Goal: Task Accomplishment & Management: Use online tool/utility

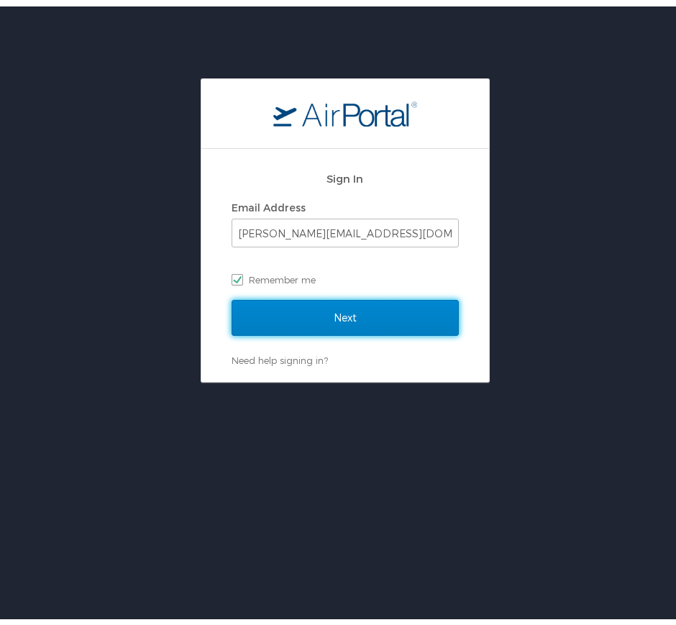
click at [354, 306] on input "Next" at bounding box center [344, 311] width 227 height 36
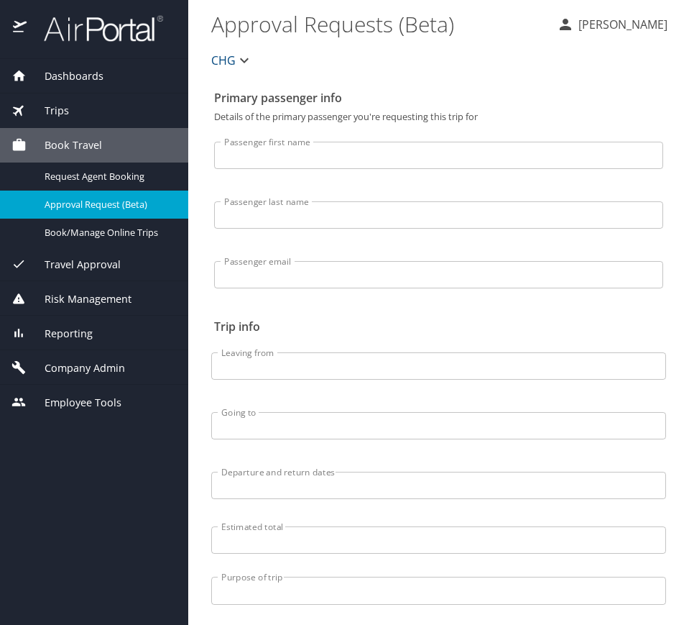
click at [109, 109] on div "Trips" at bounding box center [94, 111] width 165 height 16
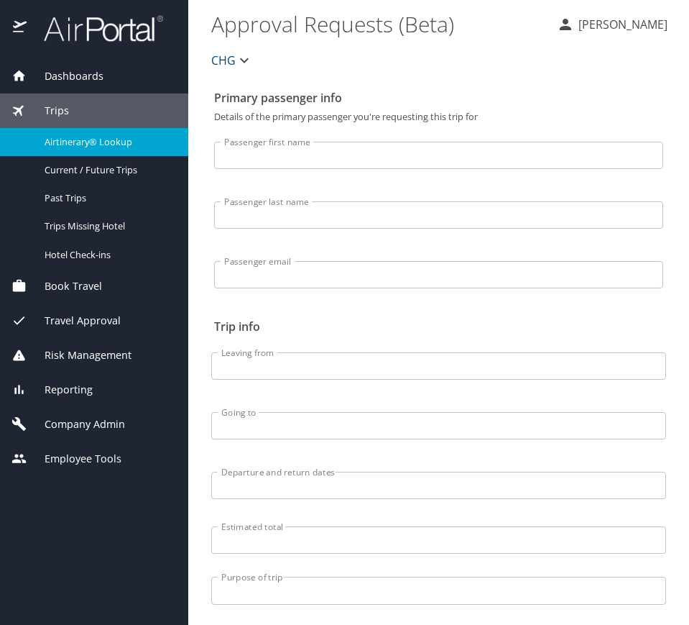
click at [132, 131] on link "Airtinerary® Lookup" at bounding box center [94, 142] width 188 height 28
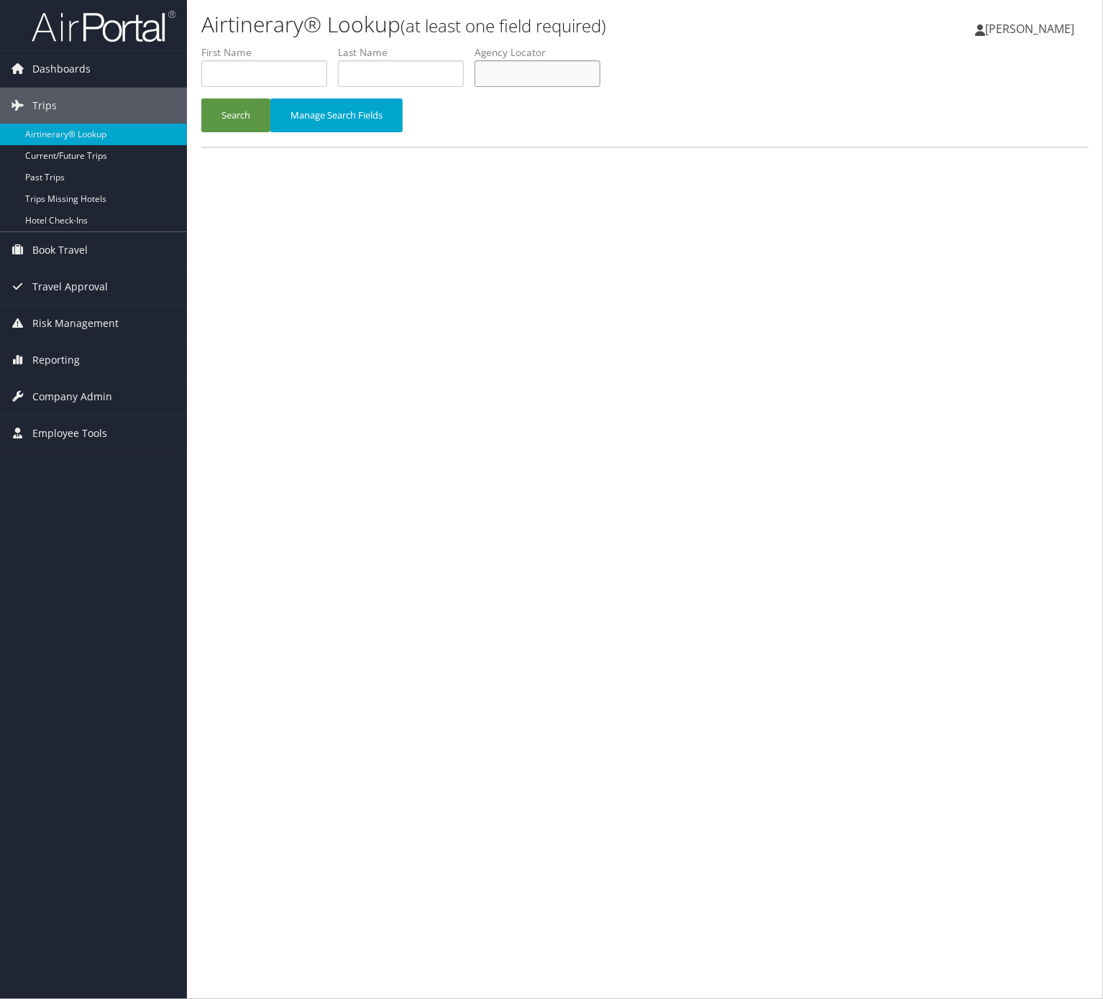
click at [535, 78] on input "text" at bounding box center [538, 73] width 126 height 27
paste input "KNOOXE"
type input "KNOOXE"
click at [232, 101] on button "Search" at bounding box center [235, 115] width 69 height 34
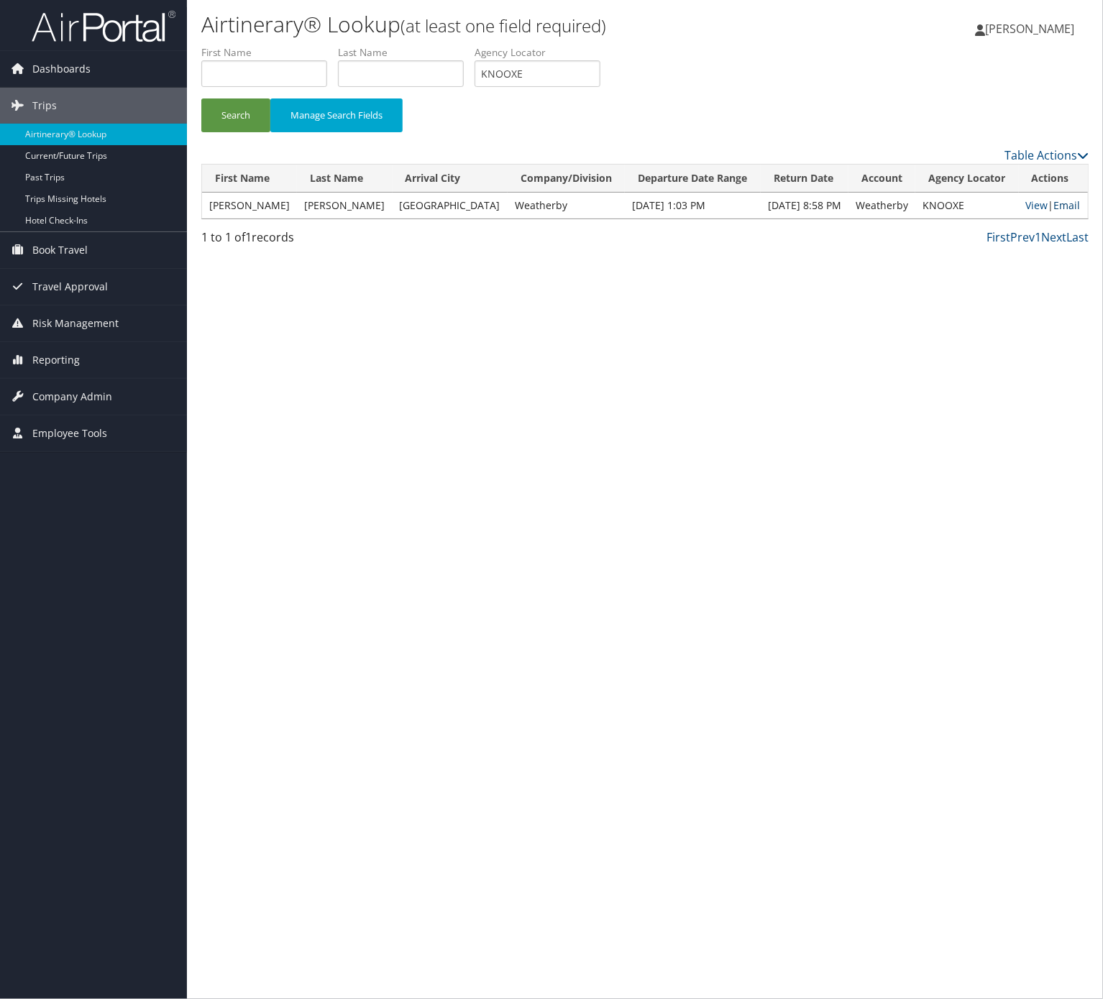
click at [1059, 198] on link "Email" at bounding box center [1067, 205] width 27 height 14
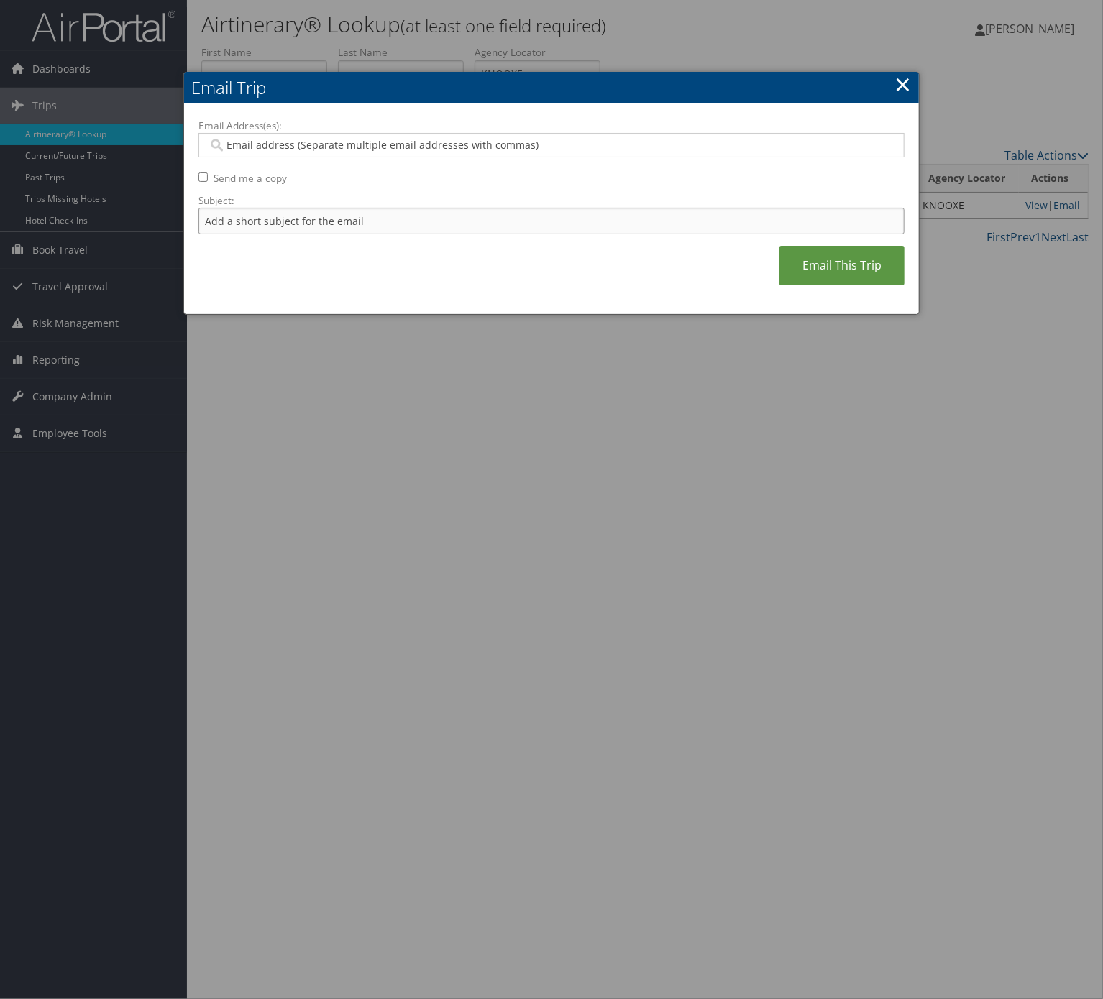
click at [351, 221] on input "Subject:" at bounding box center [551, 221] width 706 height 27
click at [420, 218] on input "Itinerary Change. Please see notes in TR-733167" at bounding box center [551, 221] width 706 height 27
paste input "4737"
type input "Itinerary Change. Please see notes in TR-747377"
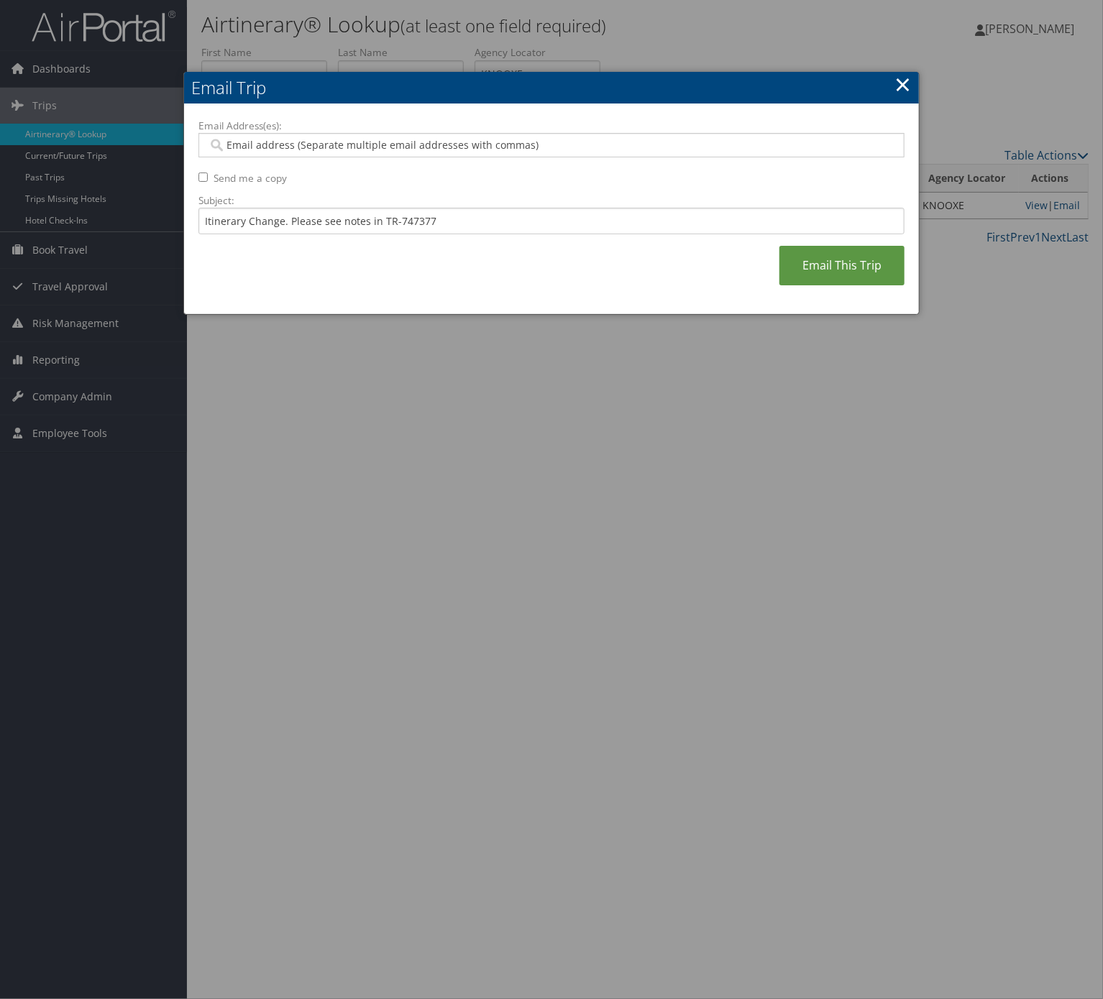
click at [380, 152] on input "Email Address(es):" at bounding box center [550, 145] width 684 height 14
type input "shann"
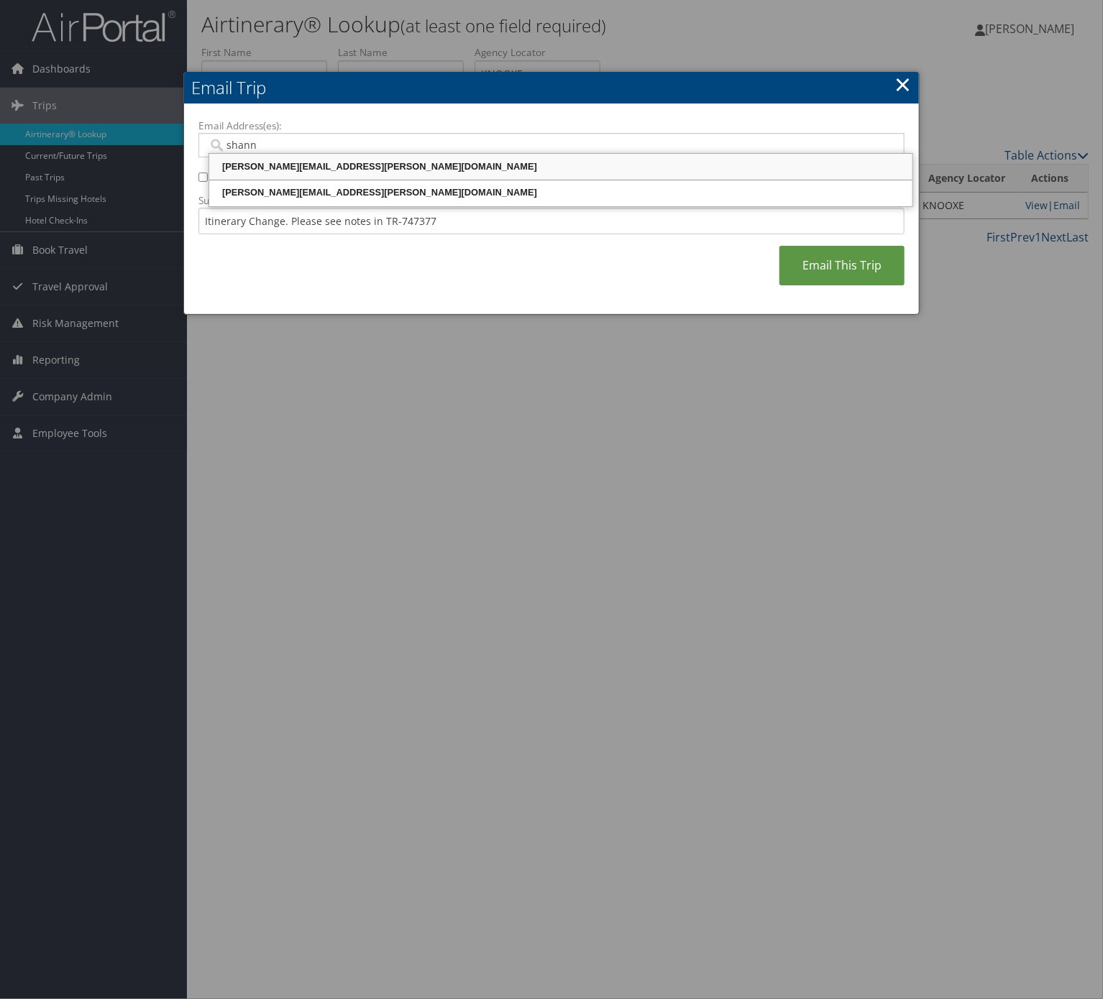
click at [341, 162] on div "shannan.allen@weatherbyhealthcare.com" at bounding box center [560, 167] width 699 height 14
type input "shannan.allen@weatherbyhealthcare.com"
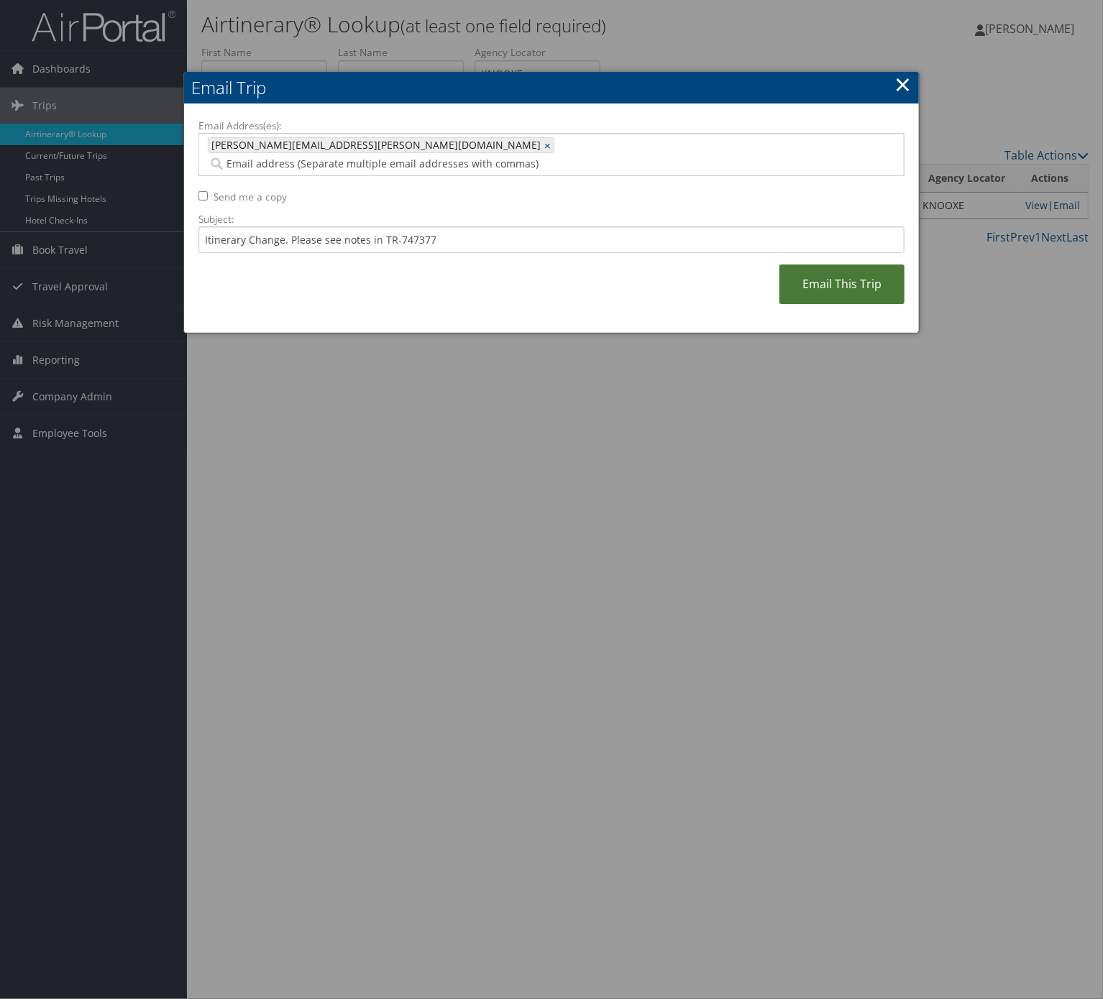
click at [798, 272] on link "Email This Trip" at bounding box center [841, 285] width 125 height 40
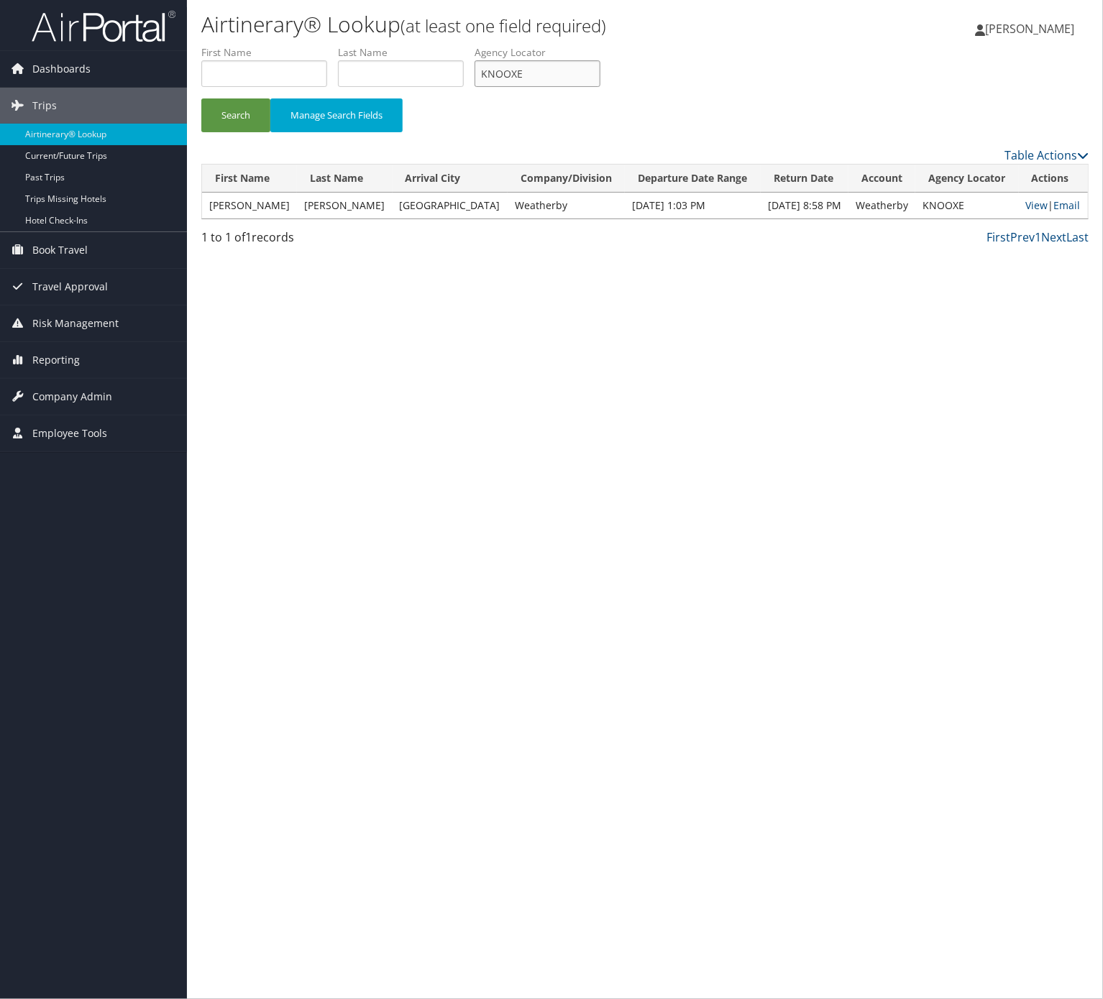
click at [549, 78] on input "KNOOXE" at bounding box center [538, 73] width 126 height 27
drag, startPoint x: 549, startPoint y: 78, endPoint x: 541, endPoint y: 82, distance: 8.4
click at [549, 79] on input "KNOOXE" at bounding box center [538, 73] width 126 height 27
paste input "FBFIQ"
click at [234, 118] on button "Search" at bounding box center [235, 115] width 69 height 34
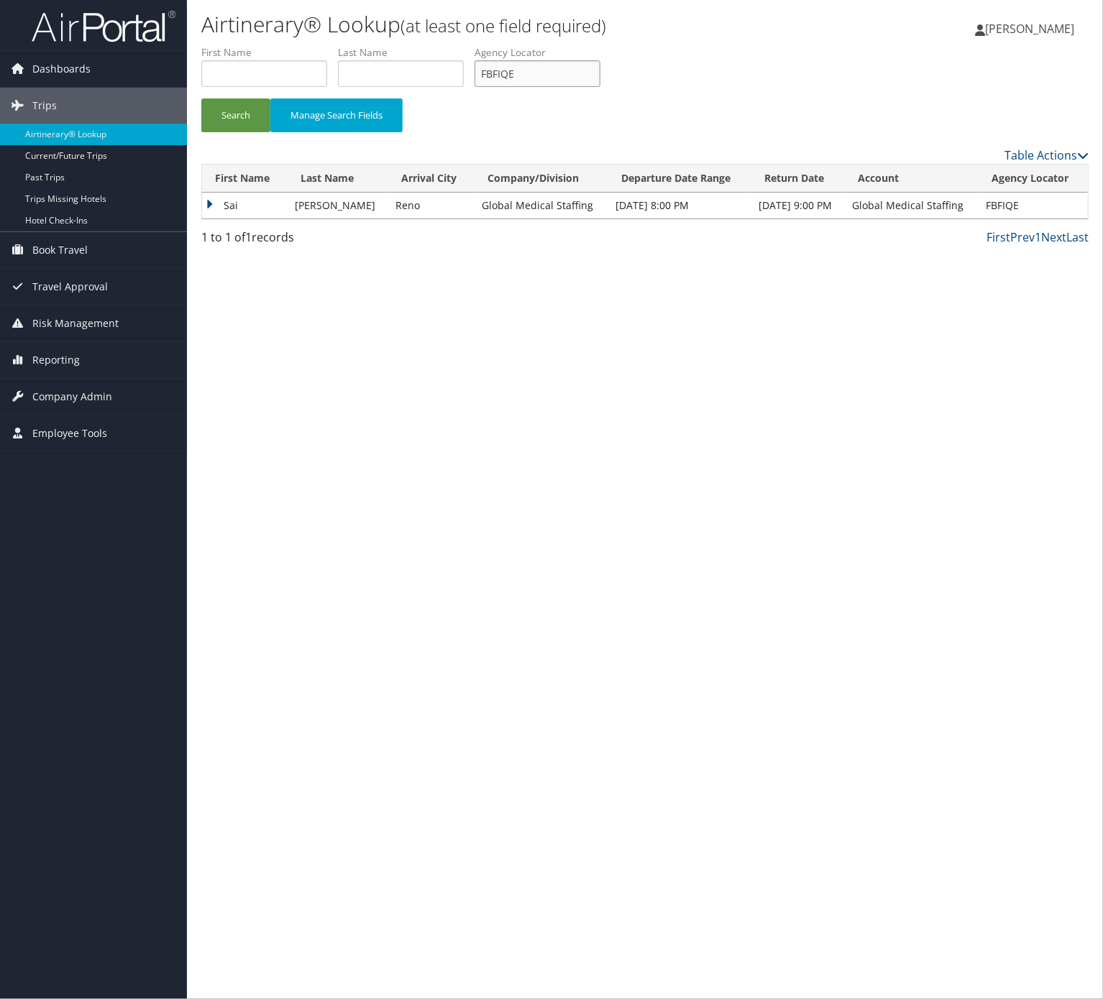
click at [578, 74] on input "FBFIQE" at bounding box center [538, 73] width 126 height 27
click at [219, 201] on td "Sai" at bounding box center [245, 206] width 86 height 26
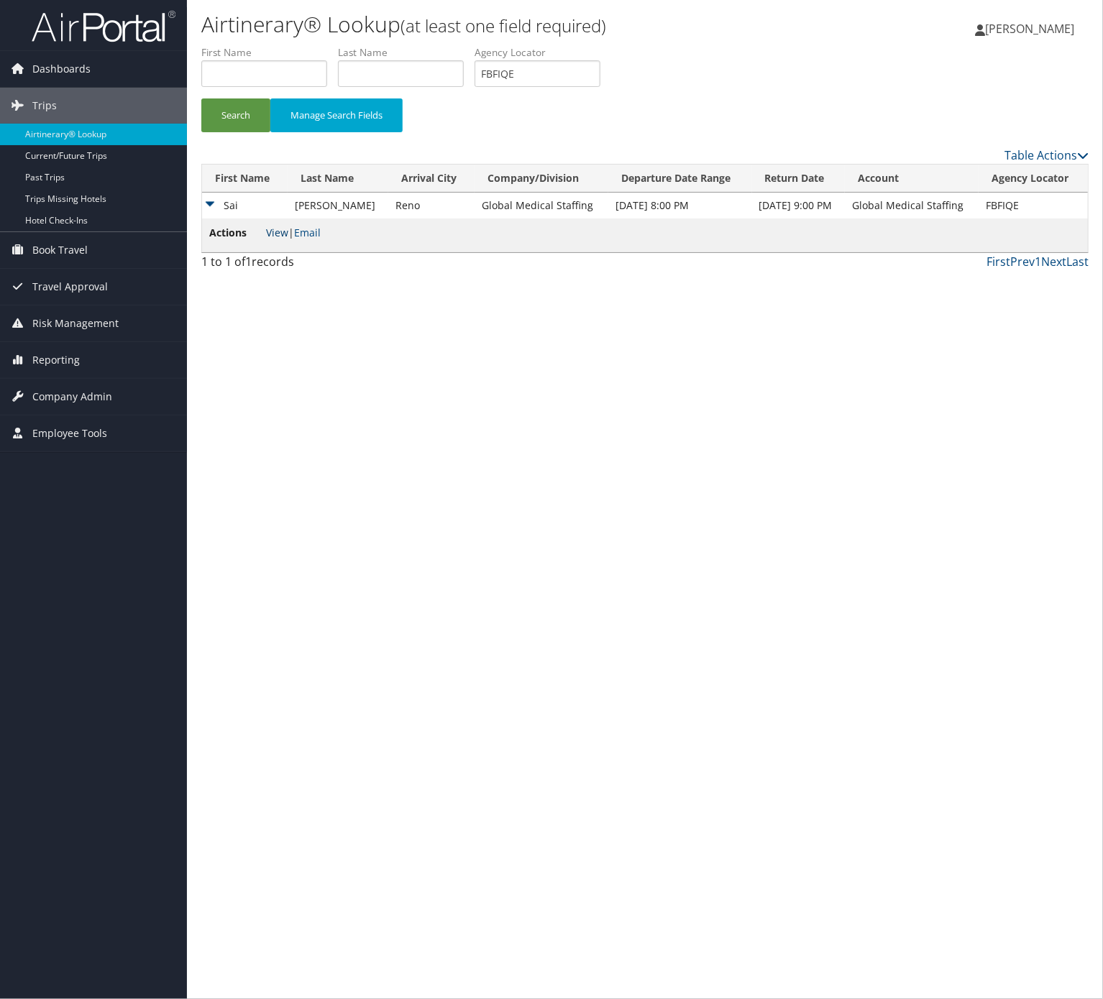
click at [270, 237] on link "View" at bounding box center [277, 233] width 22 height 14
drag, startPoint x: 567, startPoint y: 66, endPoint x: 564, endPoint y: 75, distance: 9.6
click at [567, 68] on input "FBFIQE" at bounding box center [538, 73] width 126 height 27
click at [564, 75] on input "FBFIQE" at bounding box center [538, 73] width 126 height 27
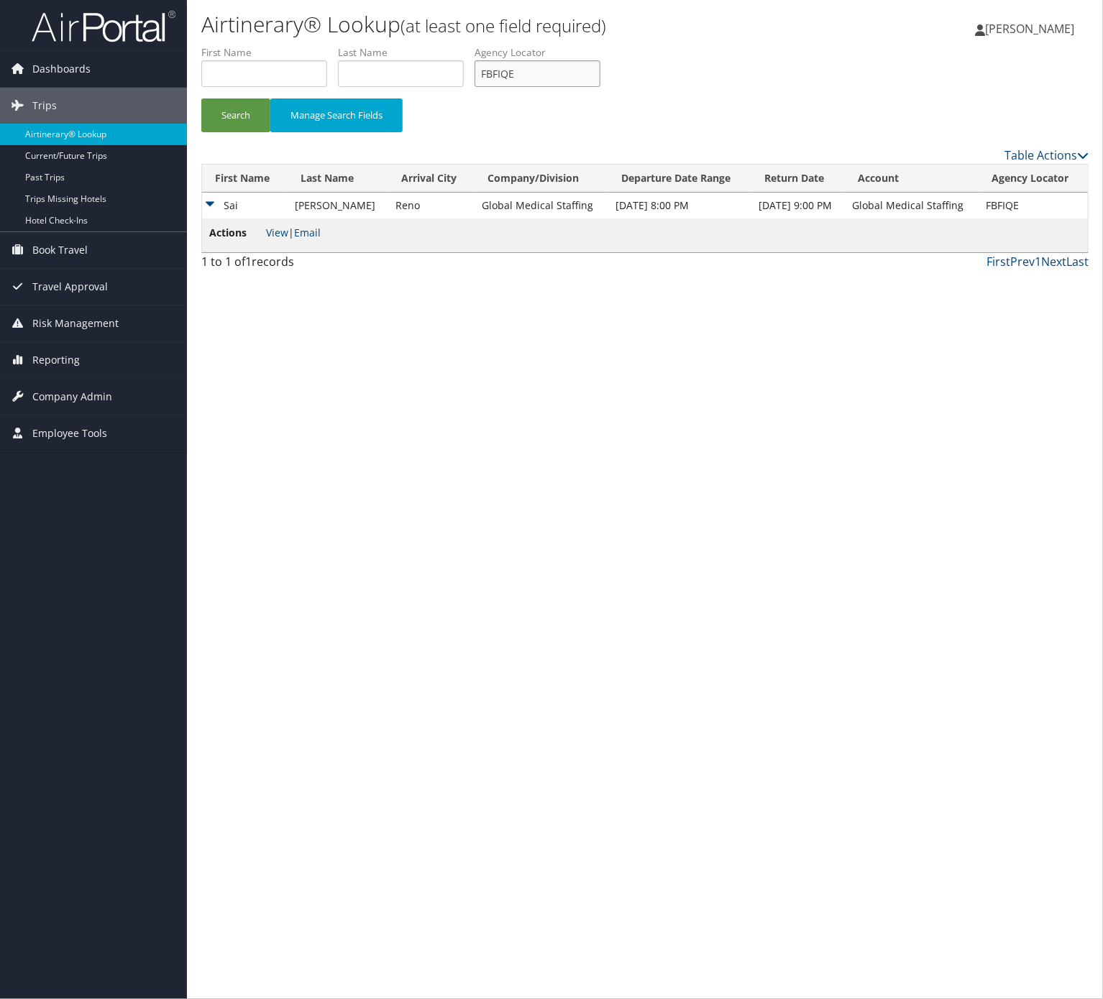
paste input "GQXNEW"
type input "GQXNEW"
click at [201, 98] on button "Search" at bounding box center [235, 115] width 69 height 34
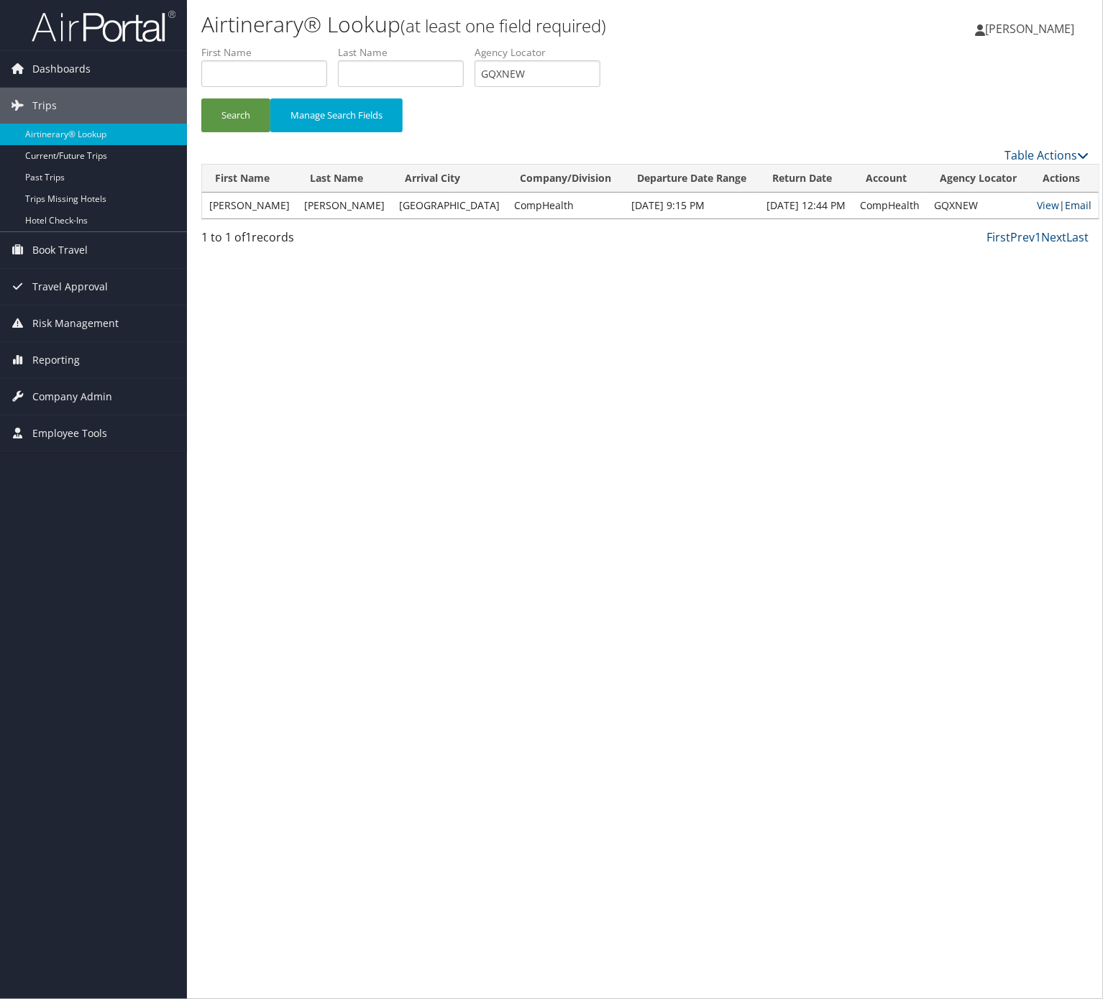
click at [1073, 208] on link "Email" at bounding box center [1078, 205] width 27 height 14
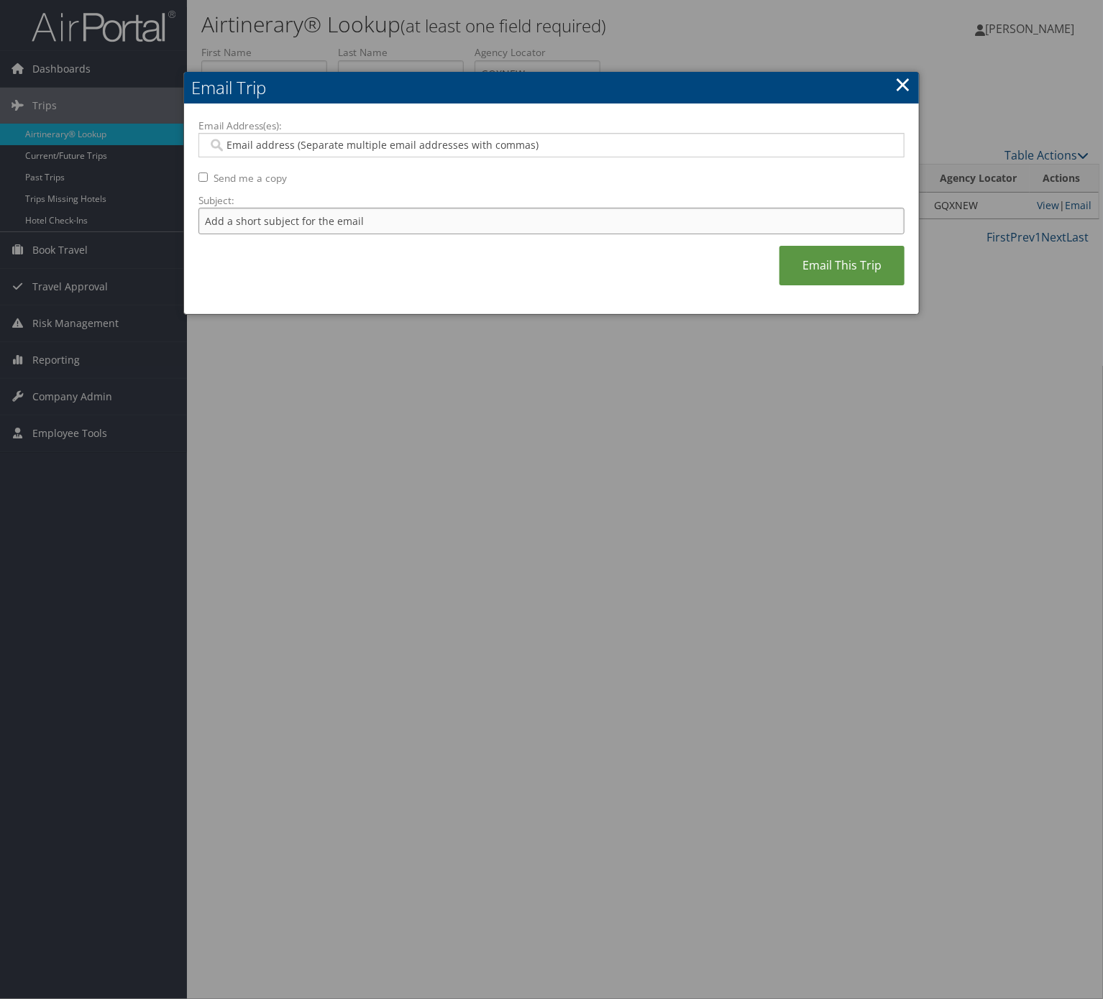
click at [451, 224] on input "Subject:" at bounding box center [551, 221] width 706 height 27
click at [418, 203] on label "Subject:" at bounding box center [551, 200] width 706 height 14
click at [418, 208] on input "Itinerary Change. Please see notes in TR-733167" at bounding box center [551, 221] width 706 height 27
drag, startPoint x: 418, startPoint y: 203, endPoint x: 420, endPoint y: 219, distance: 16.6
click at [418, 208] on div "Email Address(es): Send me a copy Subject: Itinerary Change. Please see notes i…" at bounding box center [551, 210] width 706 height 182
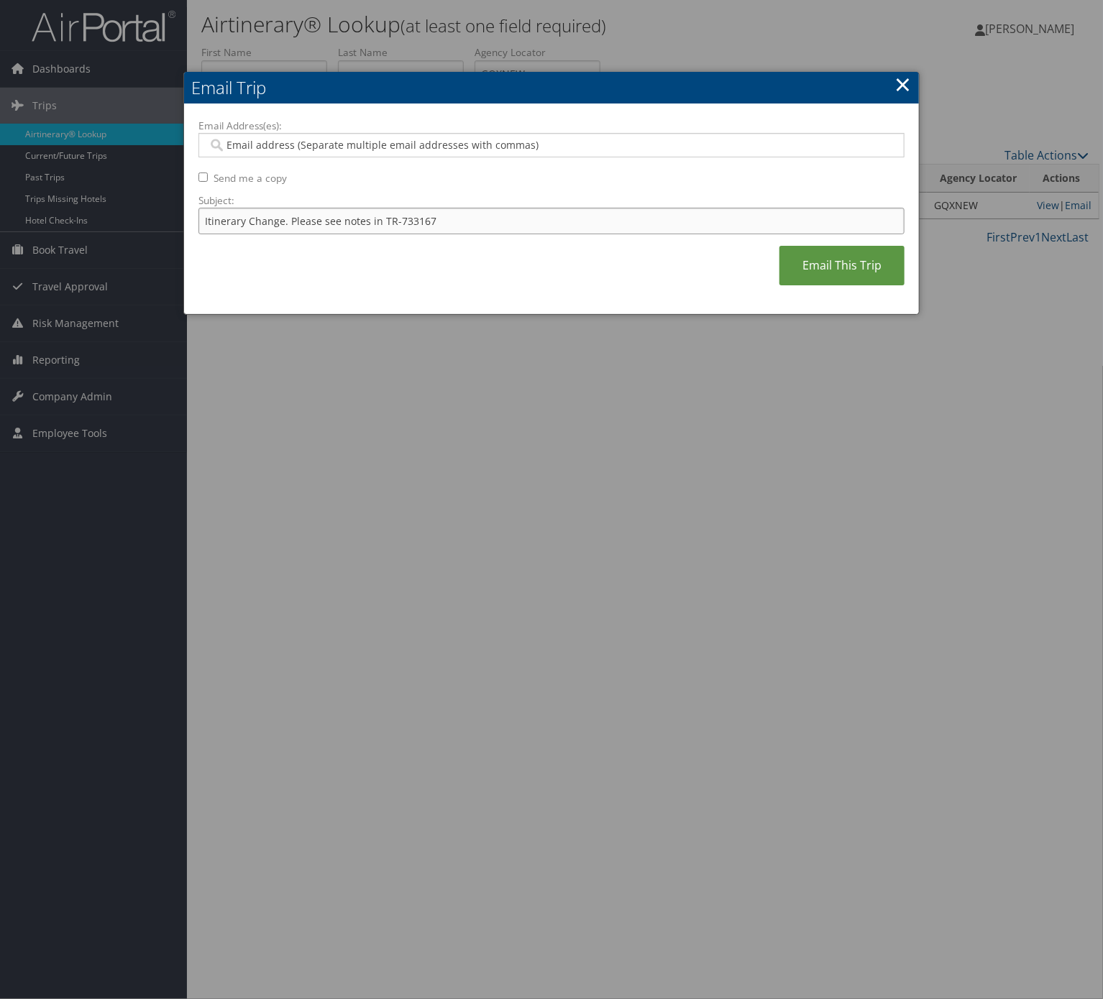
click at [421, 224] on input "Itinerary Change. Please see notes in TR-733167" at bounding box center [551, 221] width 706 height 27
paste input "510"
type input "Itinerary Change. Please see notes in TR-751067"
click at [395, 152] on div at bounding box center [551, 145] width 706 height 24
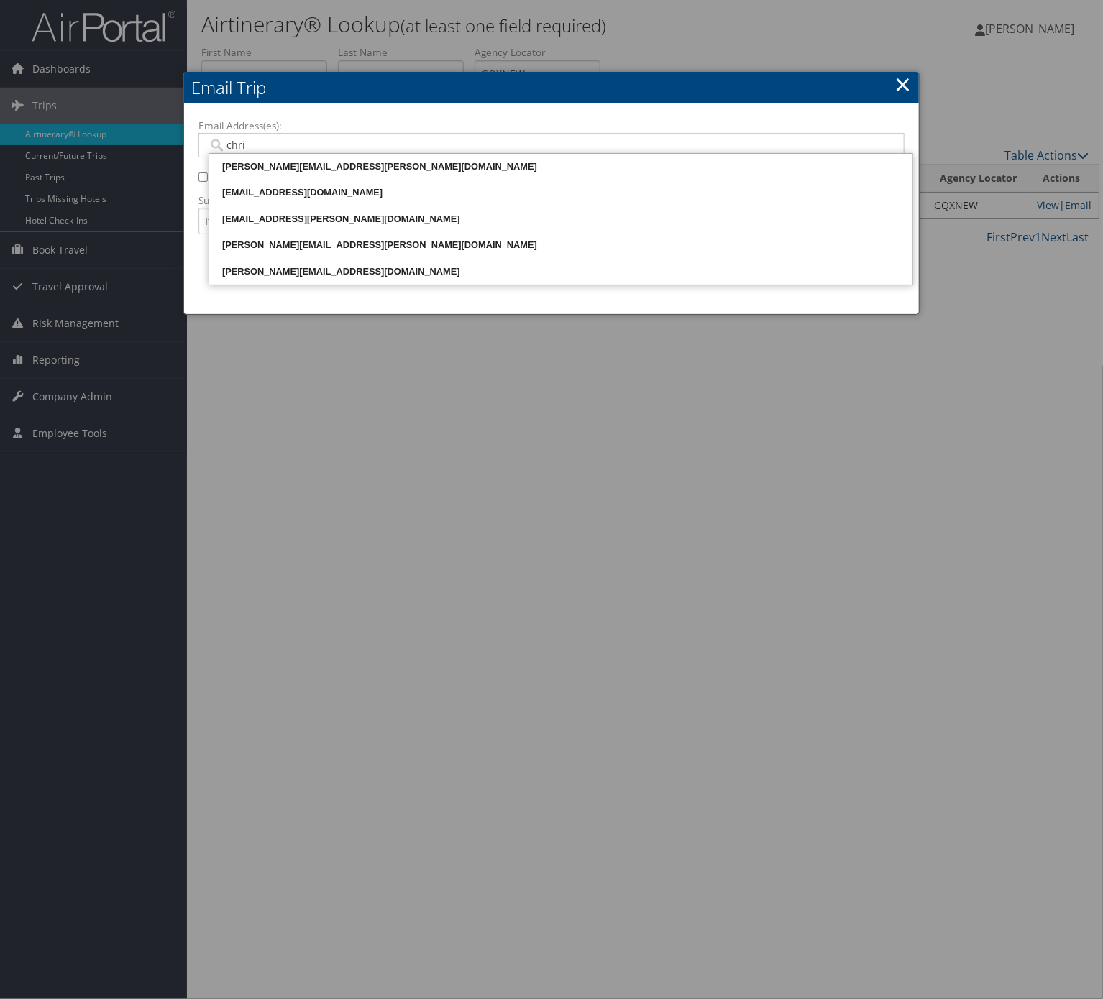
type input "chris"
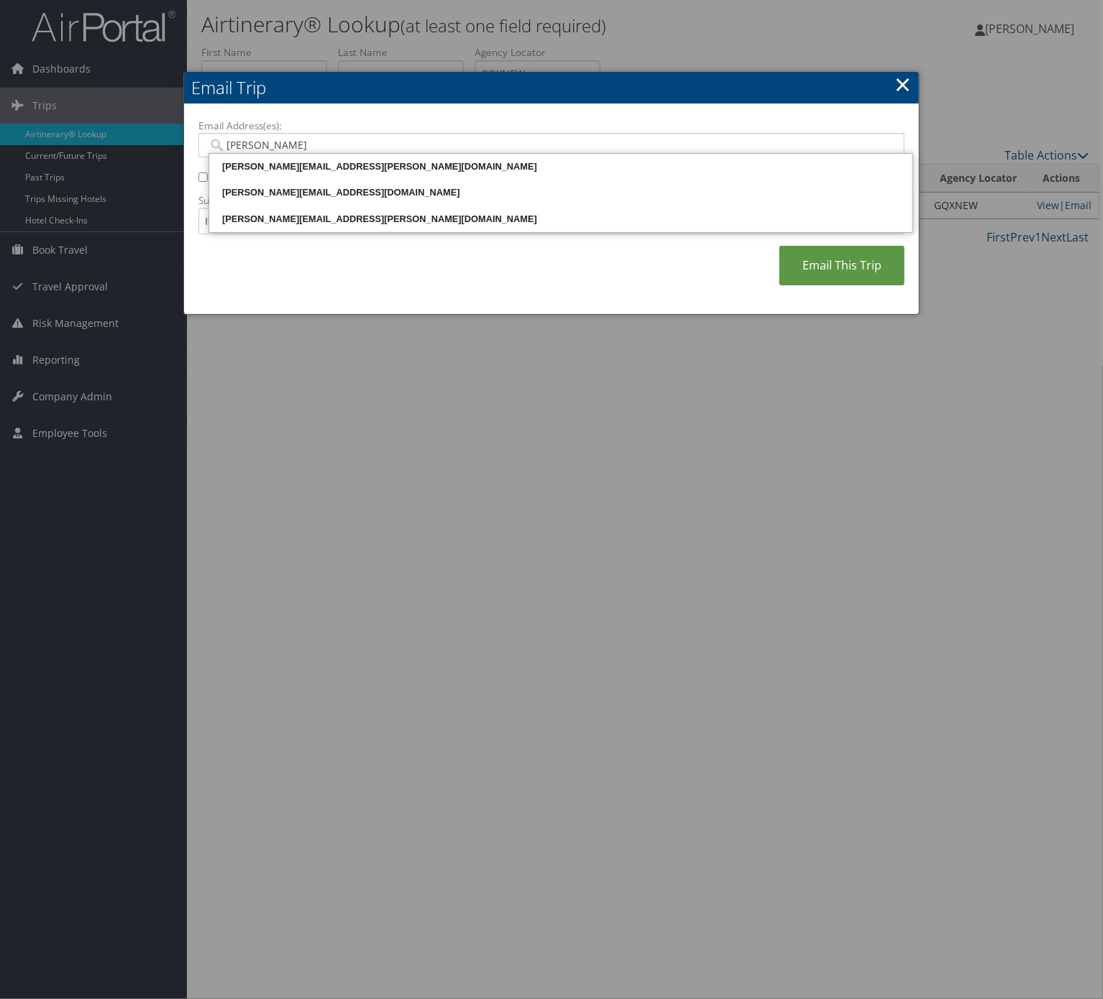
click at [393, 154] on ul "christina.lettig@comphealth.com christy.compagines@weatherbyhealthcare.com chri…" at bounding box center [560, 193] width 705 height 80
click at [466, 168] on div "christina.lettig@comphealth.com" at bounding box center [560, 167] width 699 height 14
type input "christina.lettig@comphealth.com"
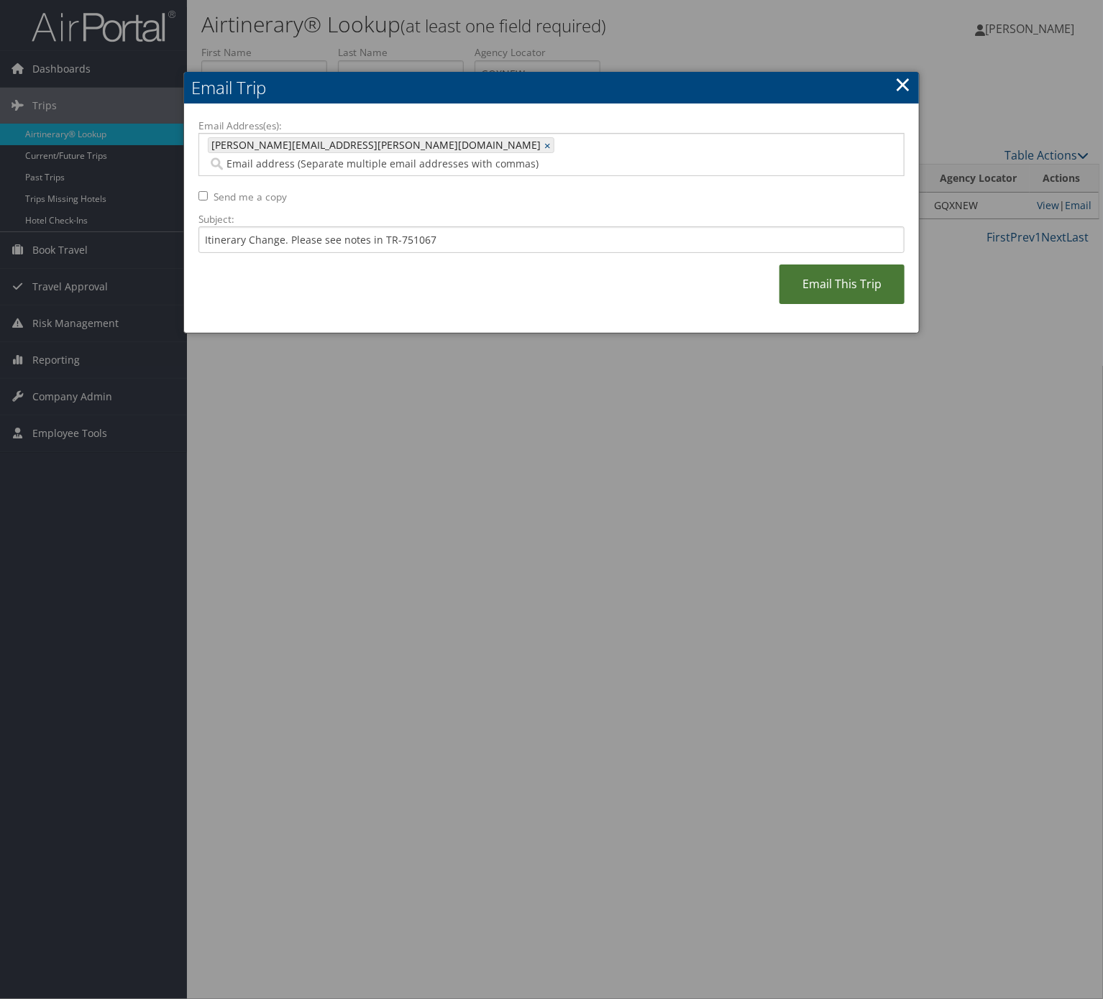
click at [866, 270] on link "Email This Trip" at bounding box center [841, 285] width 125 height 40
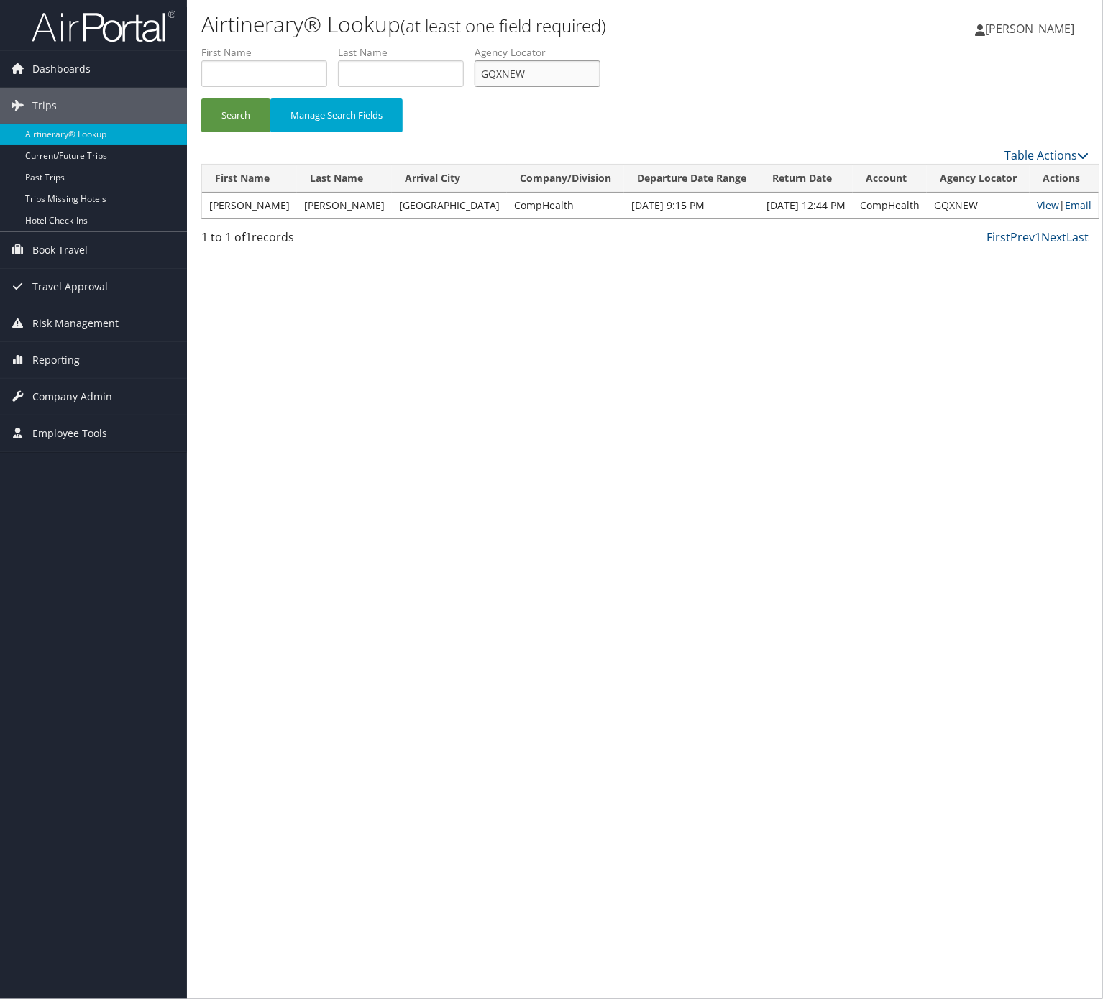
click at [593, 80] on input "GQXNEW" at bounding box center [538, 73] width 126 height 27
drag, startPoint x: 593, startPoint y: 80, endPoint x: 536, endPoint y: 79, distance: 57.5
click at [582, 79] on input "GQXNEW" at bounding box center [538, 73] width 126 height 27
paste input "YVMNJL"
type input "YVMNJL"
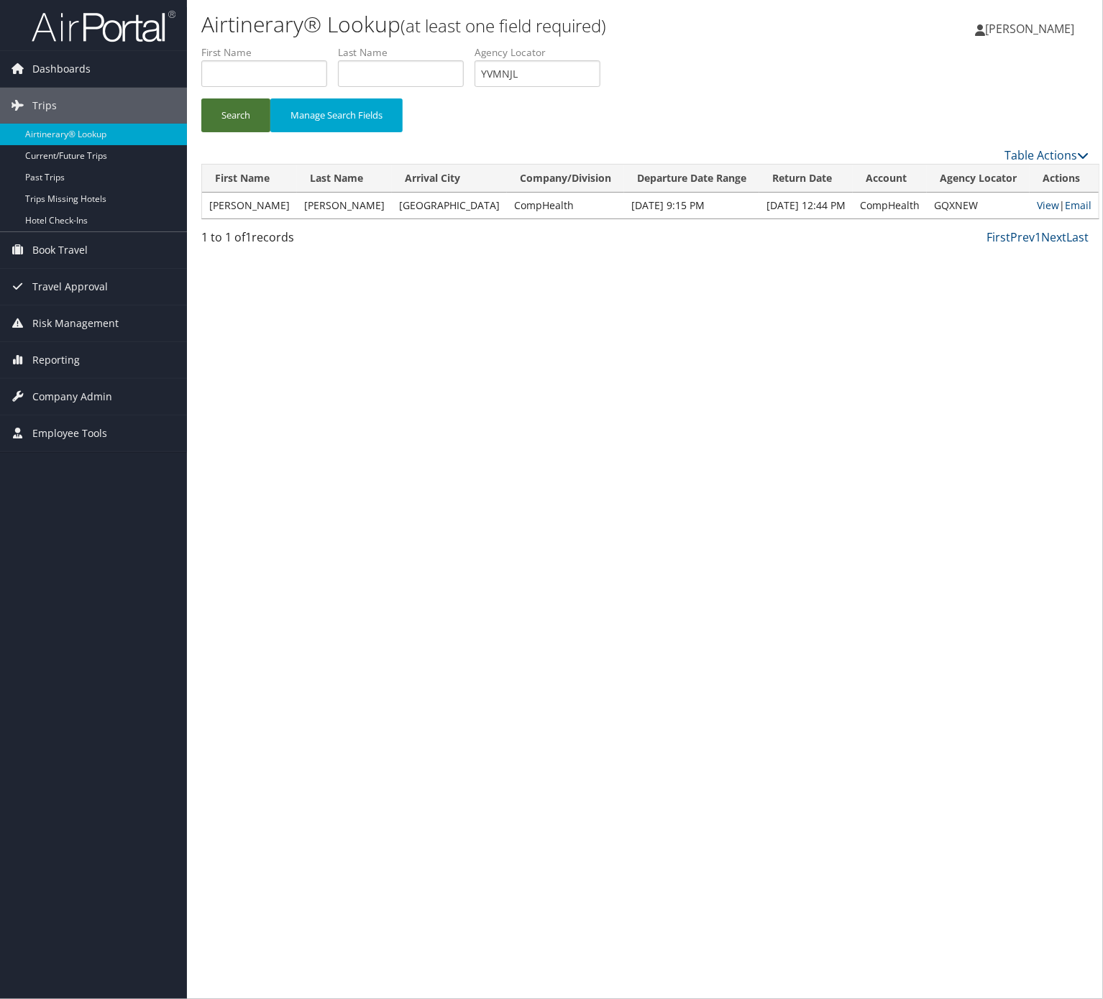
click at [230, 116] on button "Search" at bounding box center [235, 115] width 69 height 34
